Goal: Find specific page/section: Find specific page/section

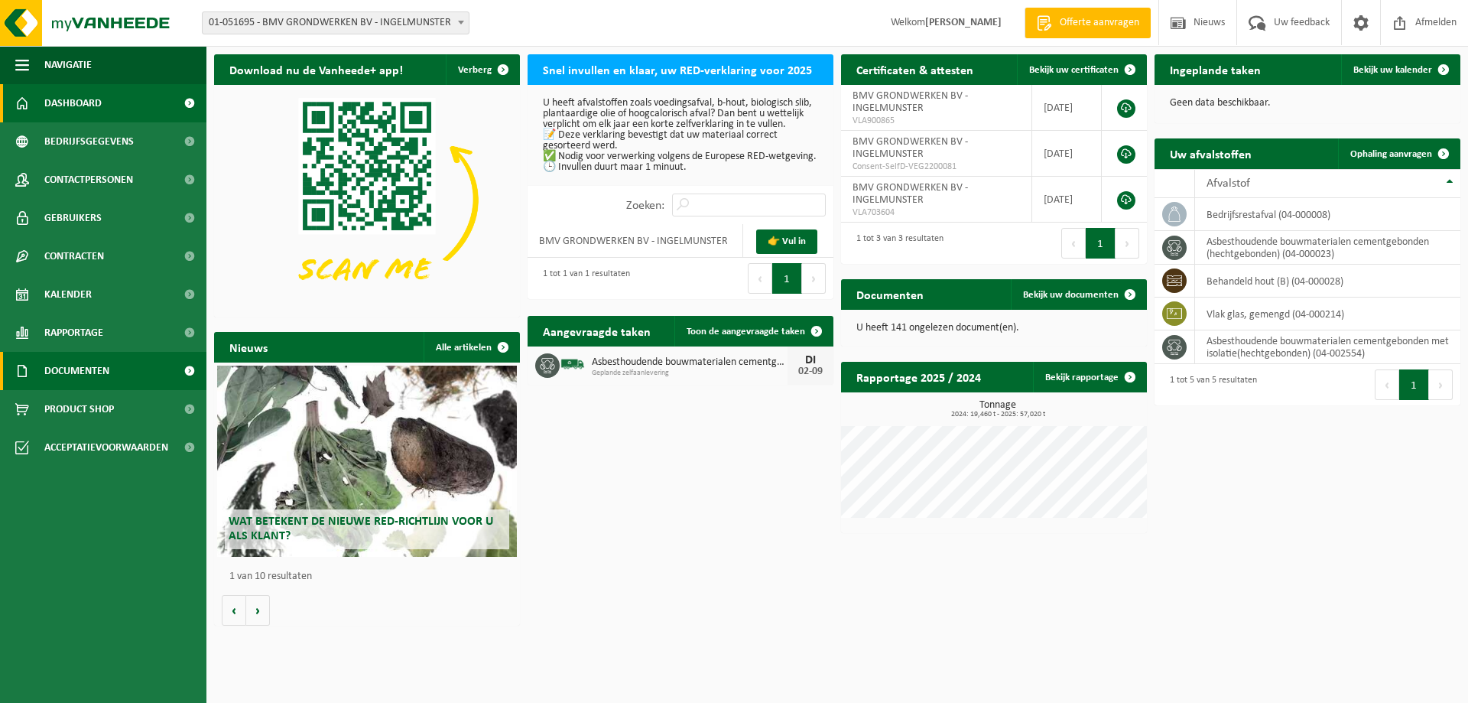
click at [196, 367] on span at bounding box center [189, 371] width 34 height 38
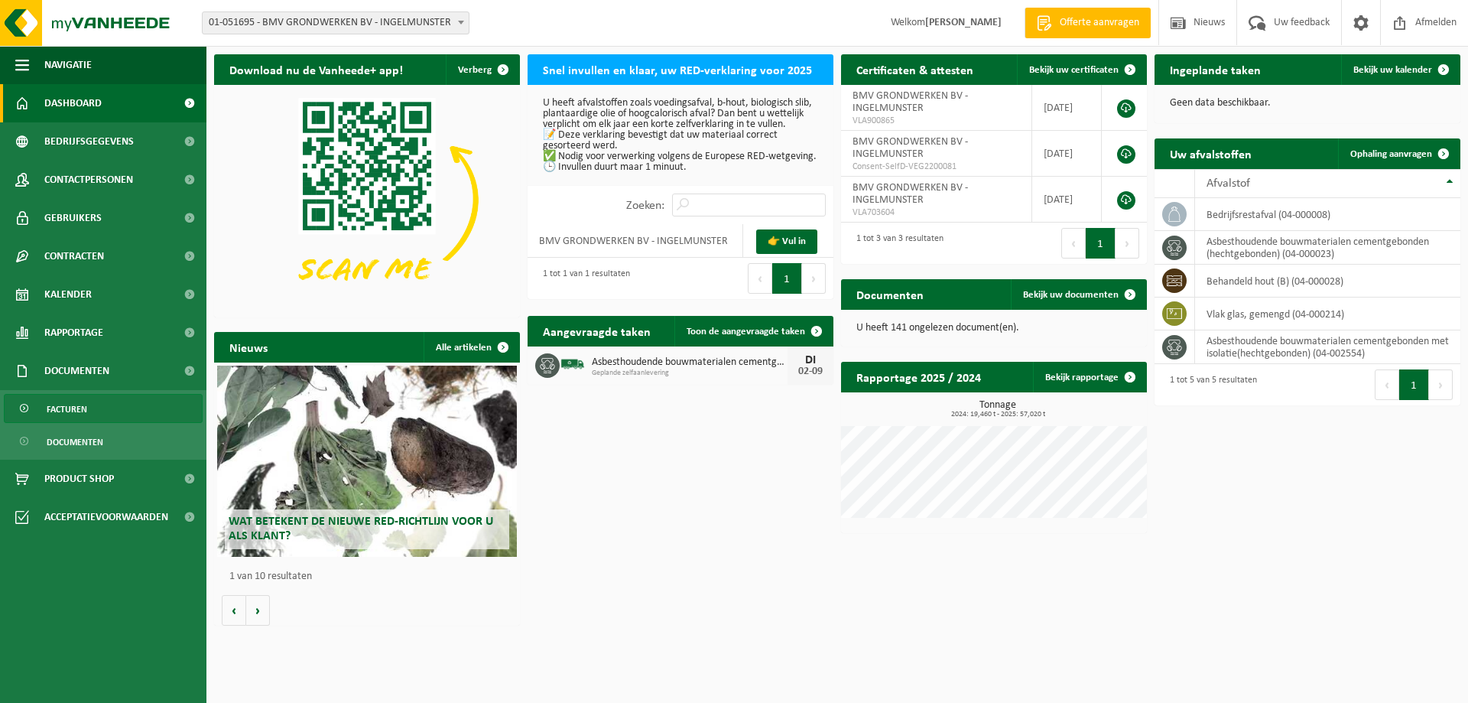
click at [70, 414] on span "Facturen" at bounding box center [67, 409] width 41 height 29
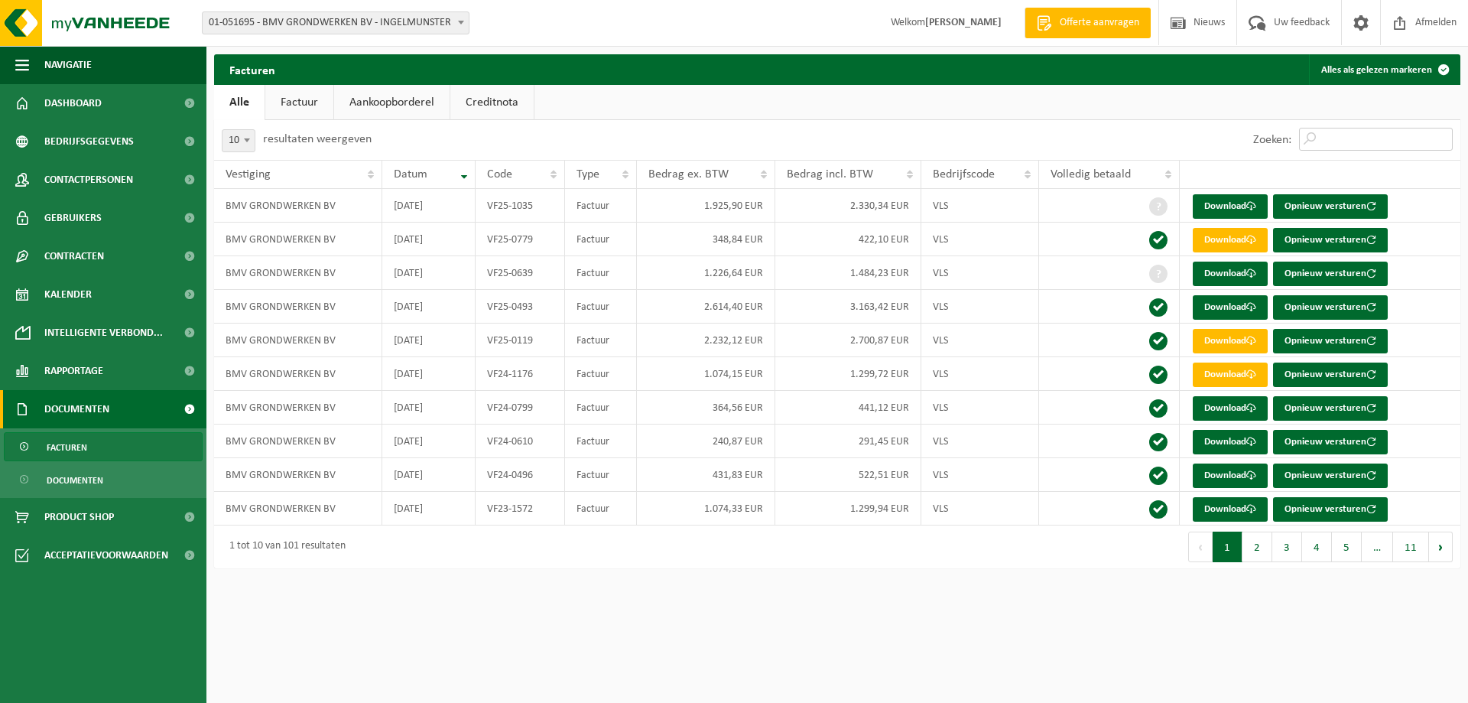
click at [1343, 132] on input "Zoeken:" at bounding box center [1376, 139] width 154 height 23
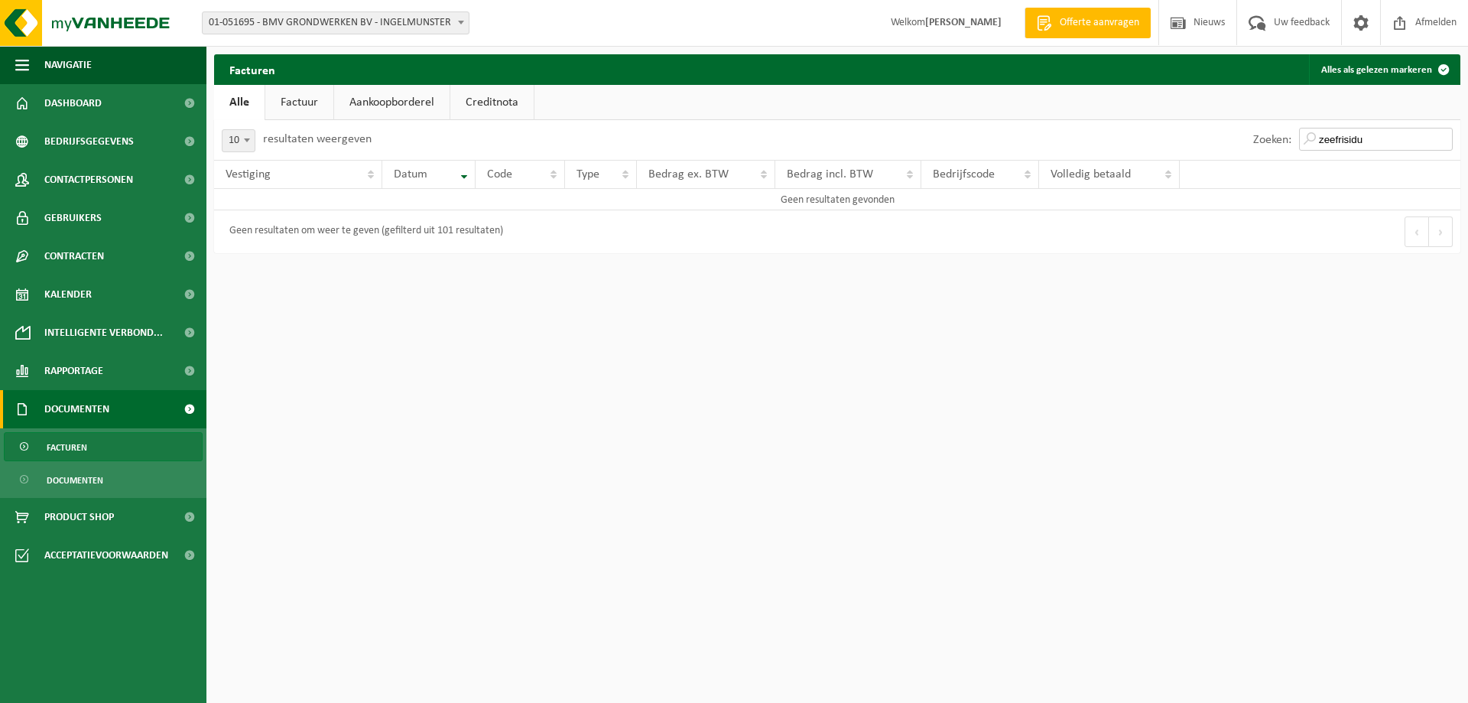
type input "zeefrisidu"
